Goal: Obtain resource: Obtain resource

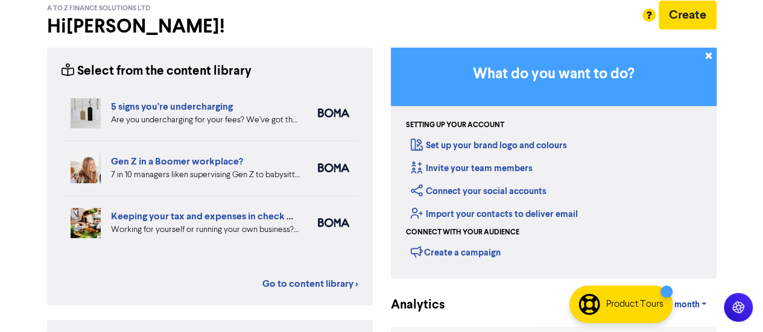
scroll to position [64, 0]
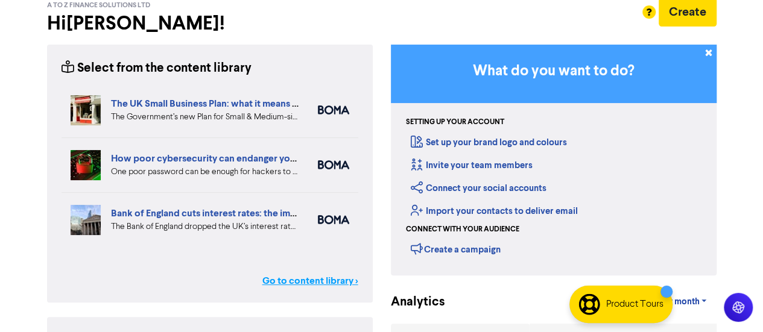
click at [287, 279] on link "Go to content library >" at bounding box center [310, 281] width 96 height 14
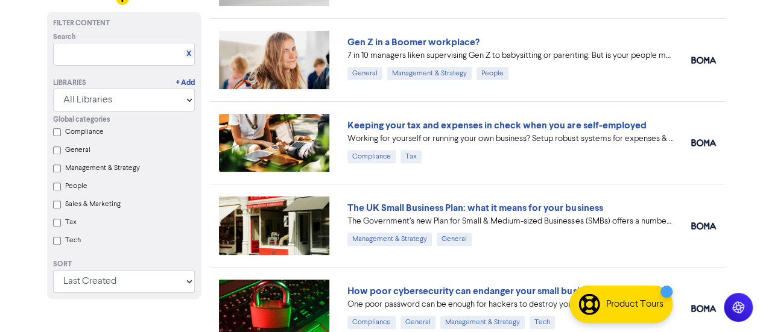
scroll to position [150, 0]
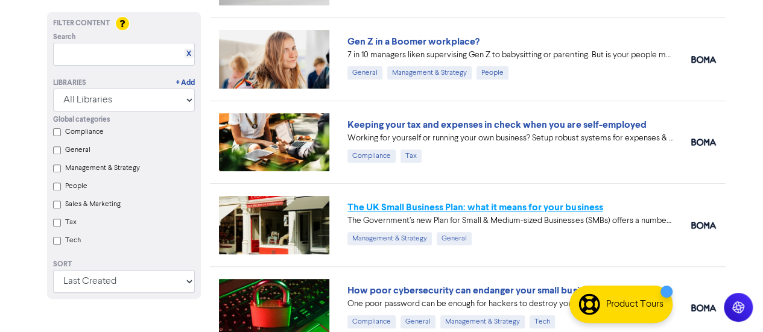
click at [530, 210] on link "The UK Small Business Plan: what it means for your business" at bounding box center [475, 208] width 255 height 12
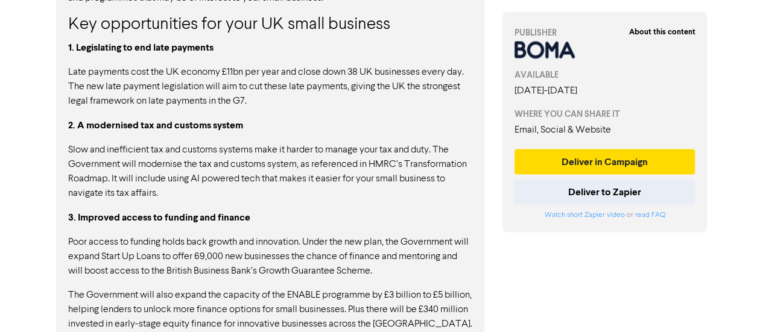
scroll to position [1179, 0]
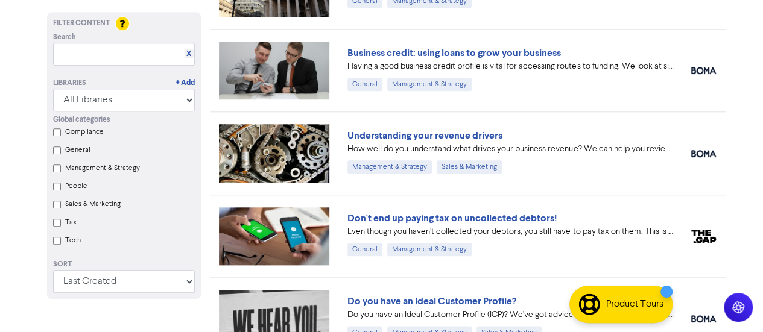
scroll to position [554, 0]
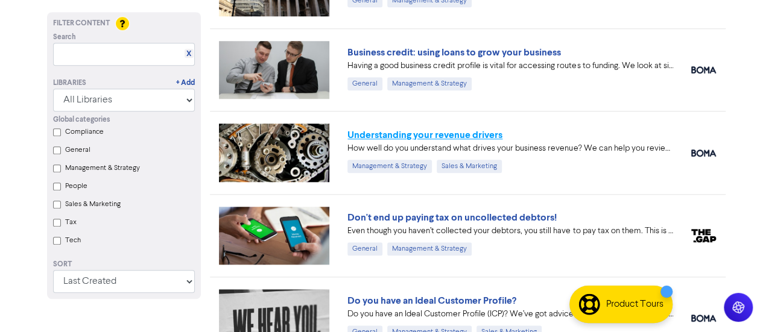
click at [478, 139] on link "Understanding your revenue drivers" at bounding box center [425, 135] width 155 height 12
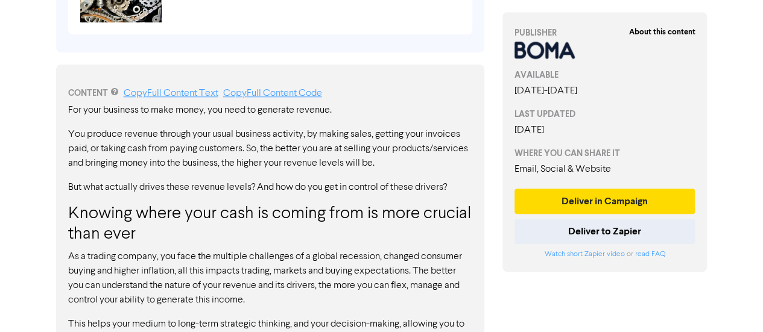
scroll to position [574, 0]
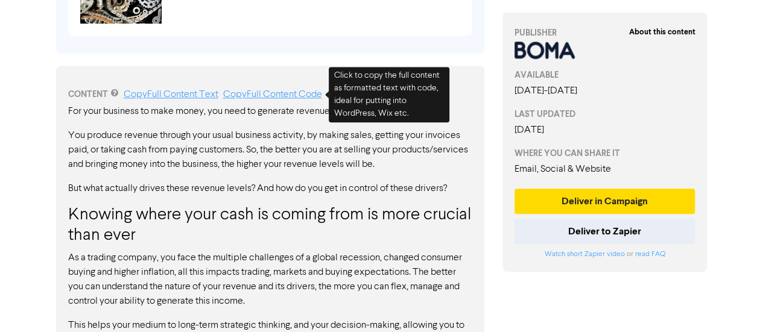
click at [262, 97] on link "Copy Full Content Code" at bounding box center [272, 95] width 99 height 10
